Goal: Transaction & Acquisition: Purchase product/service

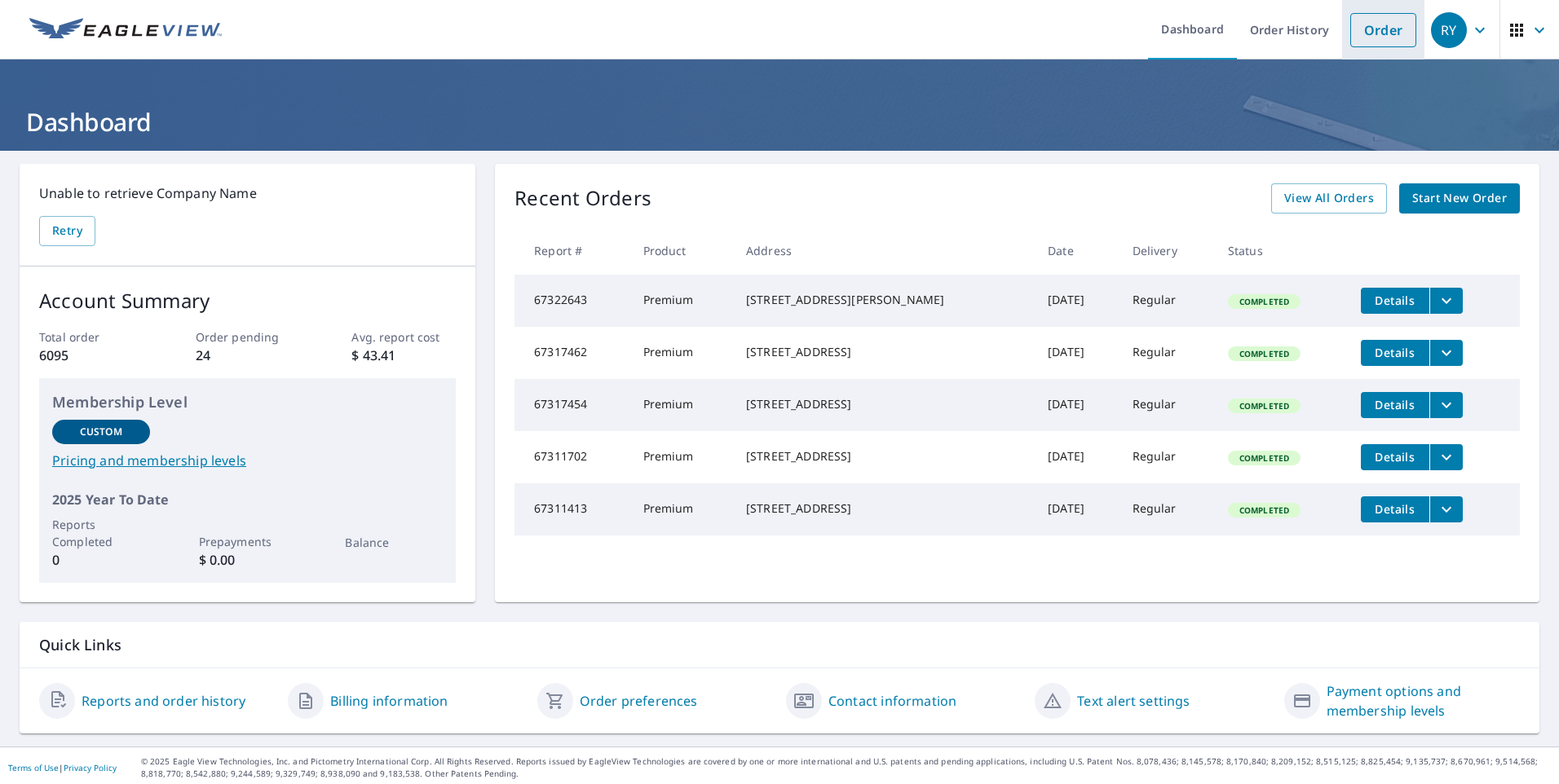
click at [1364, 31] on link "Order" at bounding box center [1384, 30] width 67 height 35
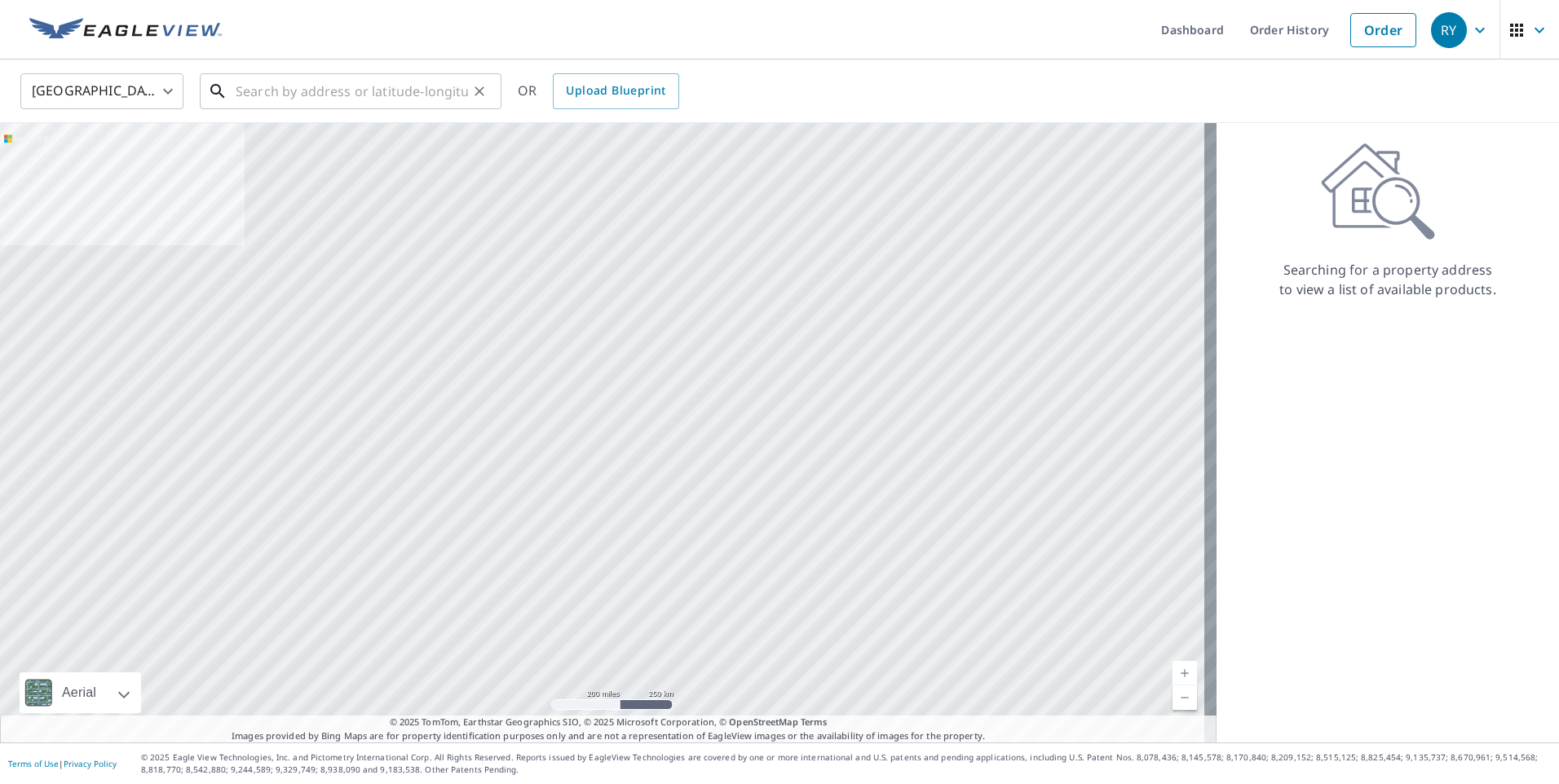
click at [319, 95] on input "text" at bounding box center [352, 91] width 232 height 46
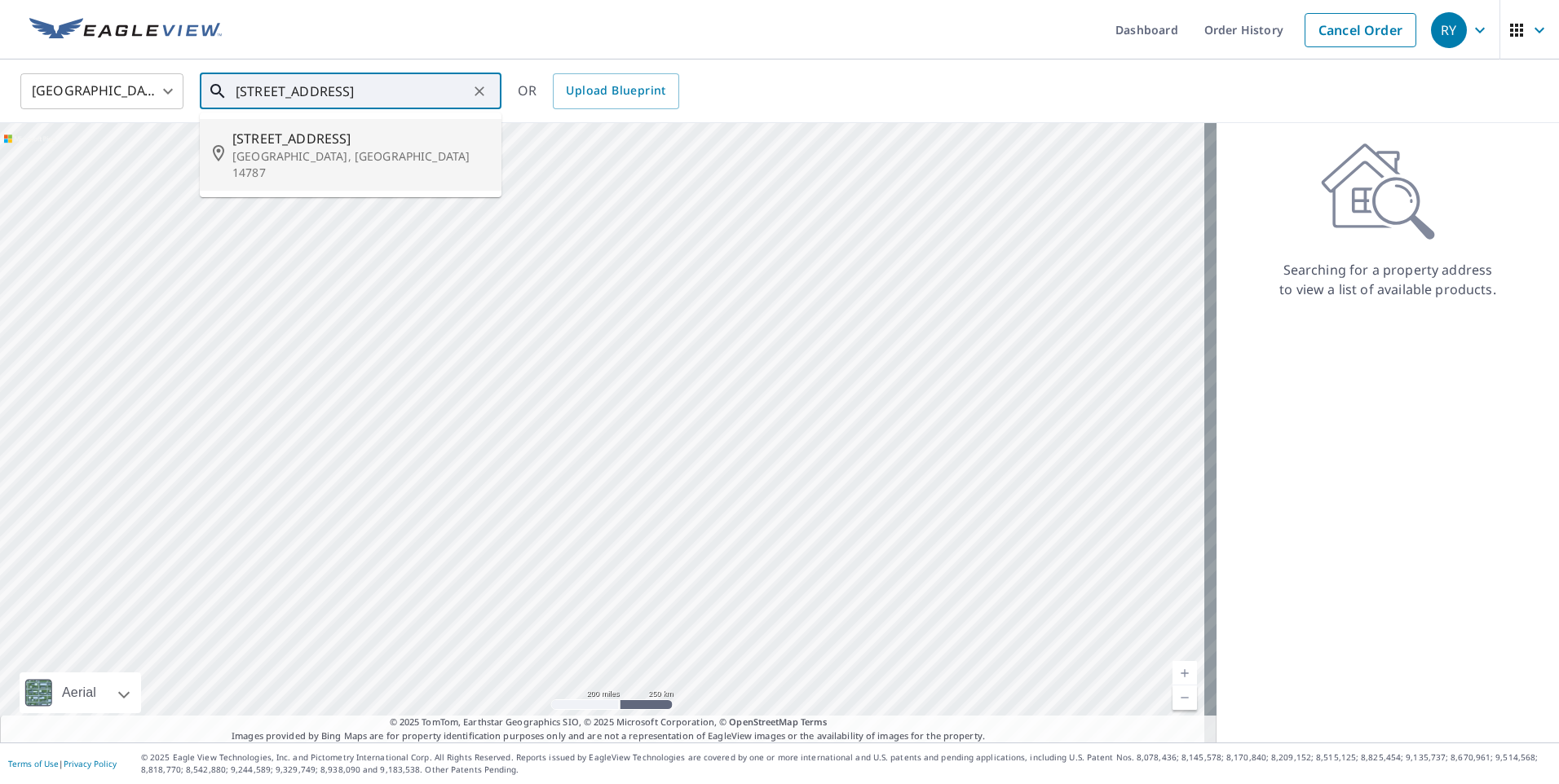
click at [450, 96] on input "[STREET_ADDRESS]" at bounding box center [352, 91] width 232 height 46
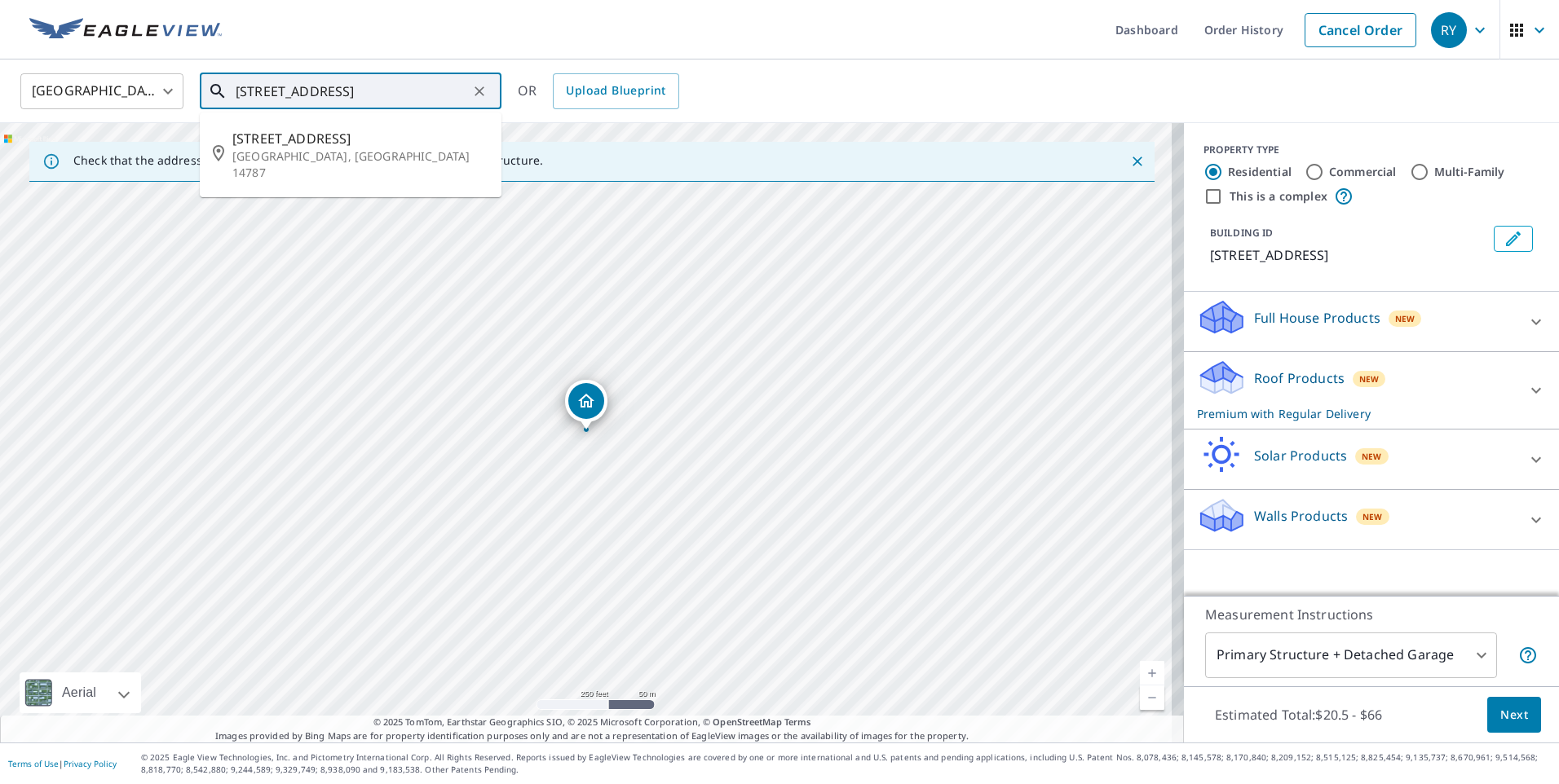
click at [263, 92] on input "[STREET_ADDRESS]" at bounding box center [352, 91] width 232 height 46
type input "[STREET_ADDRESS]"
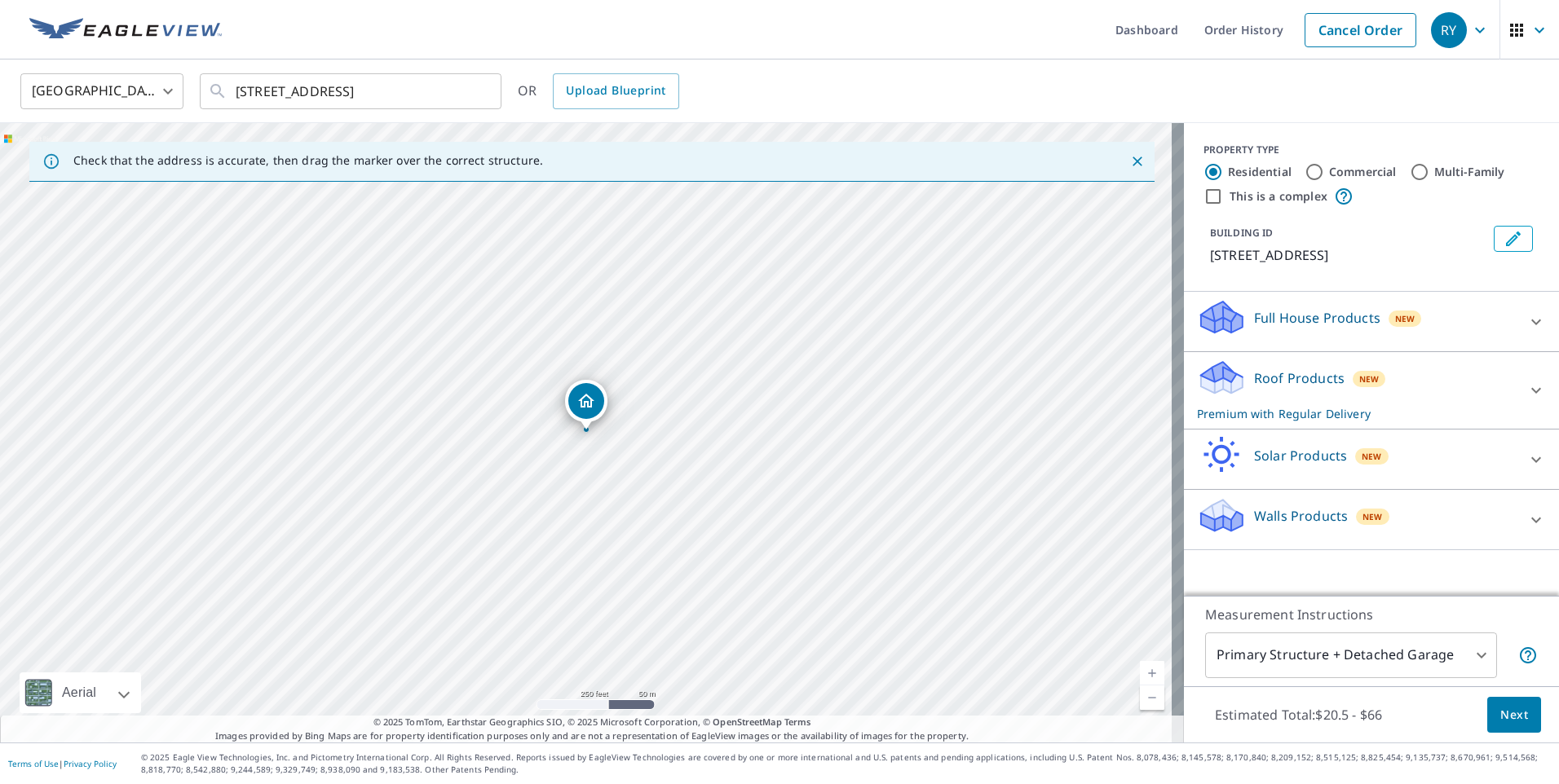
click at [1501, 721] on span "Next" at bounding box center [1515, 716] width 28 height 21
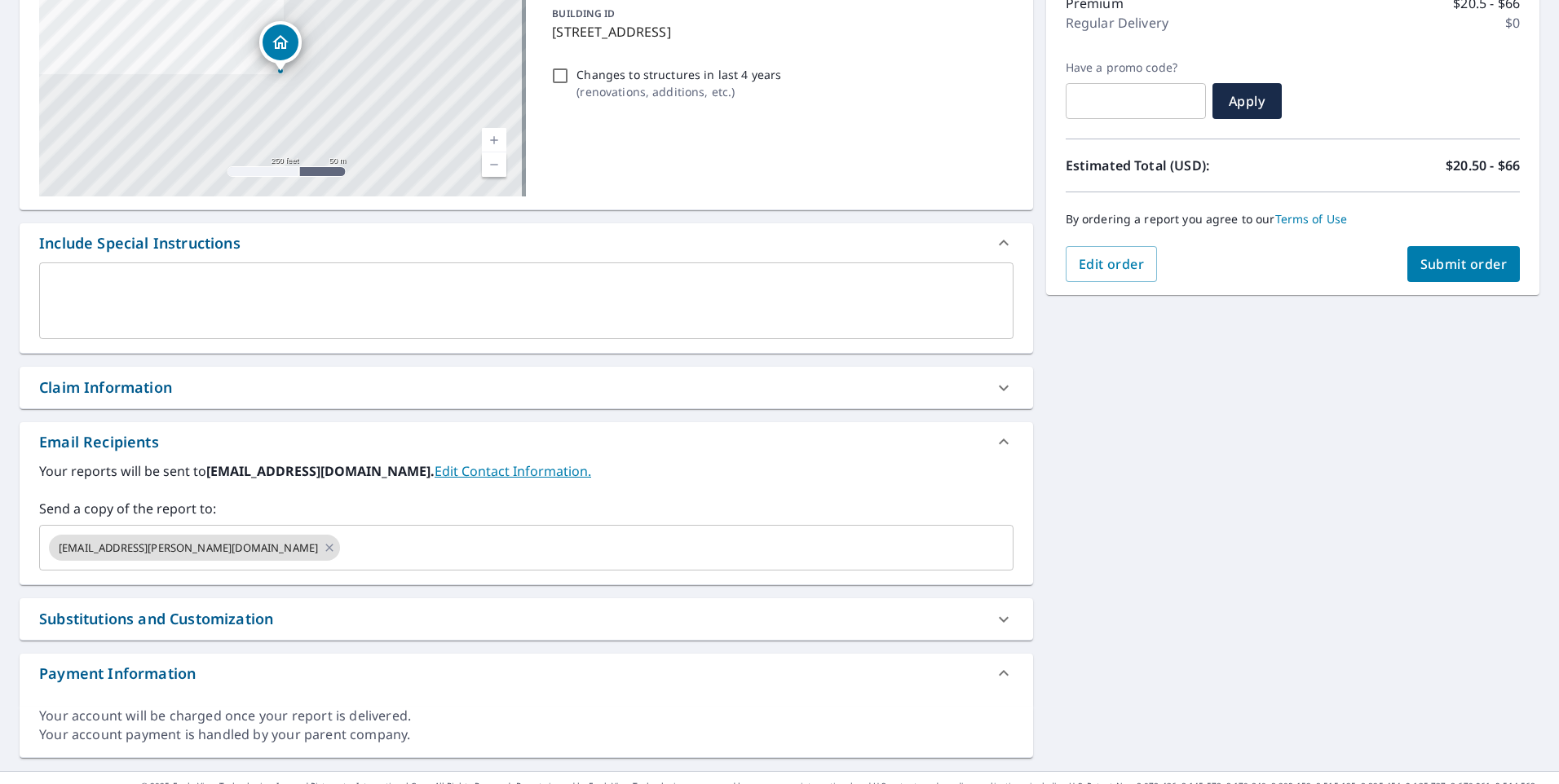
scroll to position [244, 0]
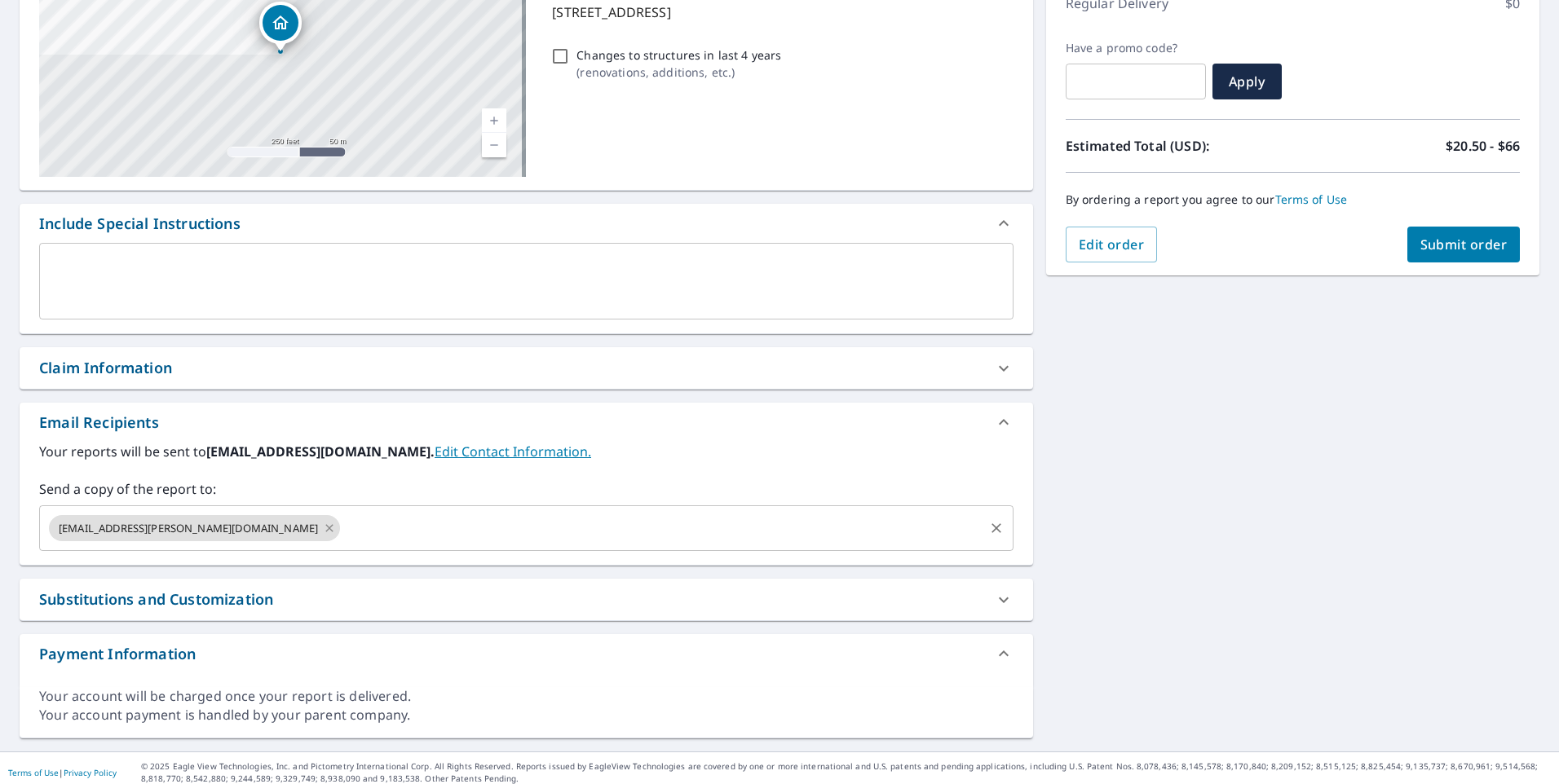
click at [323, 529] on icon at bounding box center [330, 528] width 13 height 18
checkbox input "true"
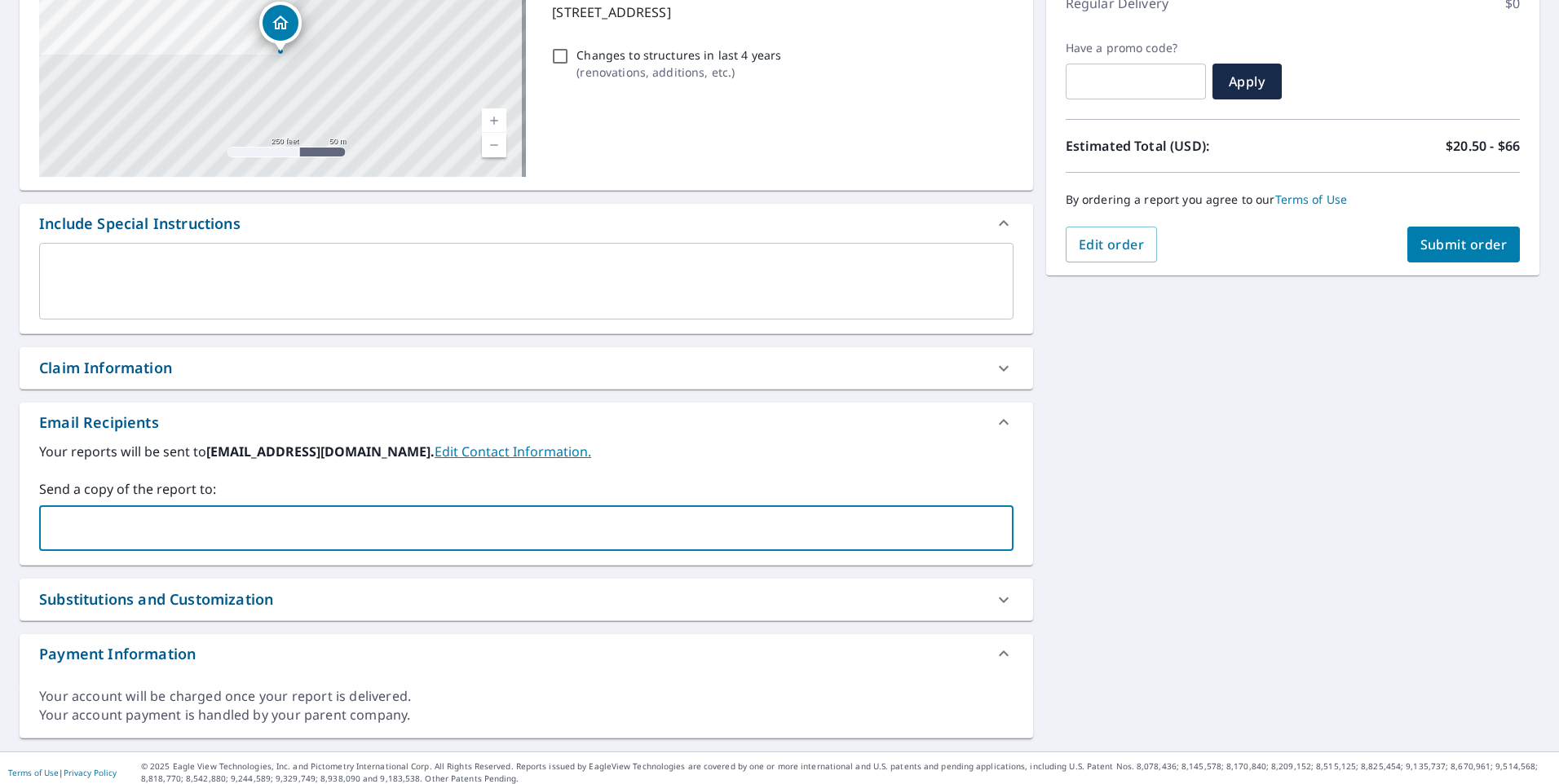
click at [136, 529] on input "text" at bounding box center [514, 528] width 936 height 31
type input "[PERSON_NAME][EMAIL_ADDRESS][PERSON_NAME][DOMAIN_NAME]"
click at [1462, 225] on div "By ordering a report you agree to our Terms of Use" at bounding box center [1293, 200] width 454 height 53
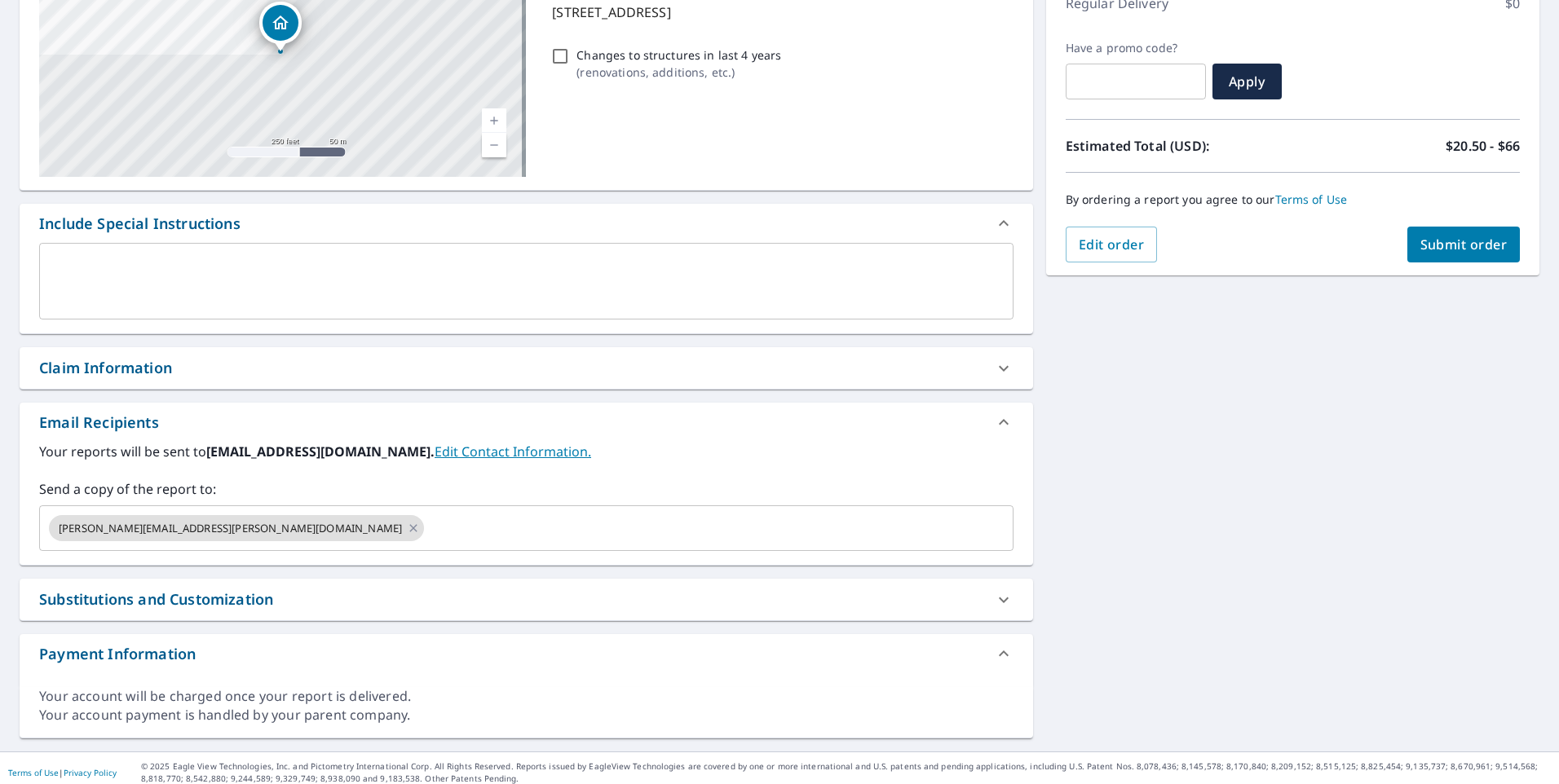
click at [1458, 244] on span "Submit order" at bounding box center [1464, 244] width 87 height 18
checkbox input "true"
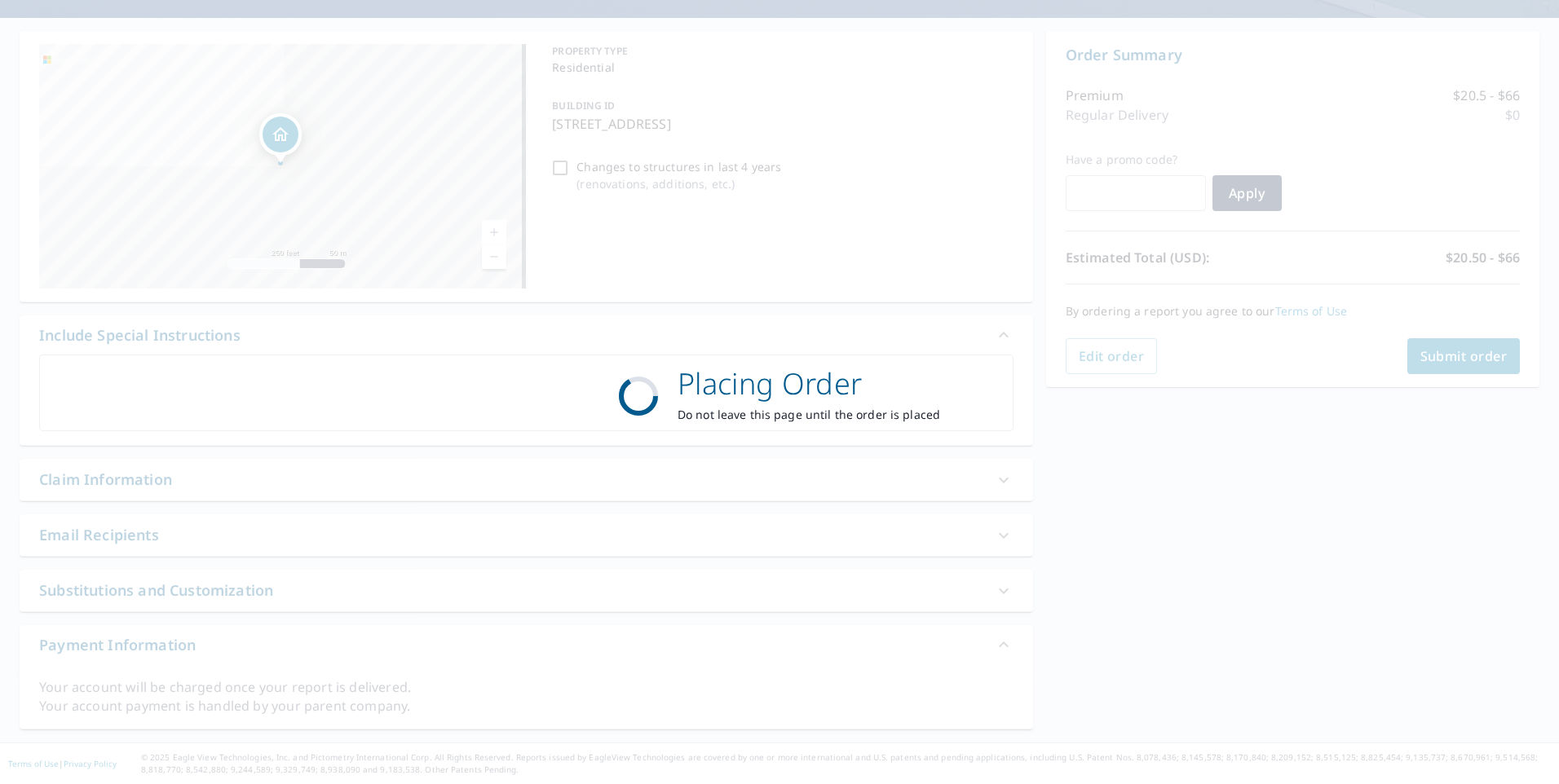
scroll to position [133, 0]
